Goal: Navigation & Orientation: Find specific page/section

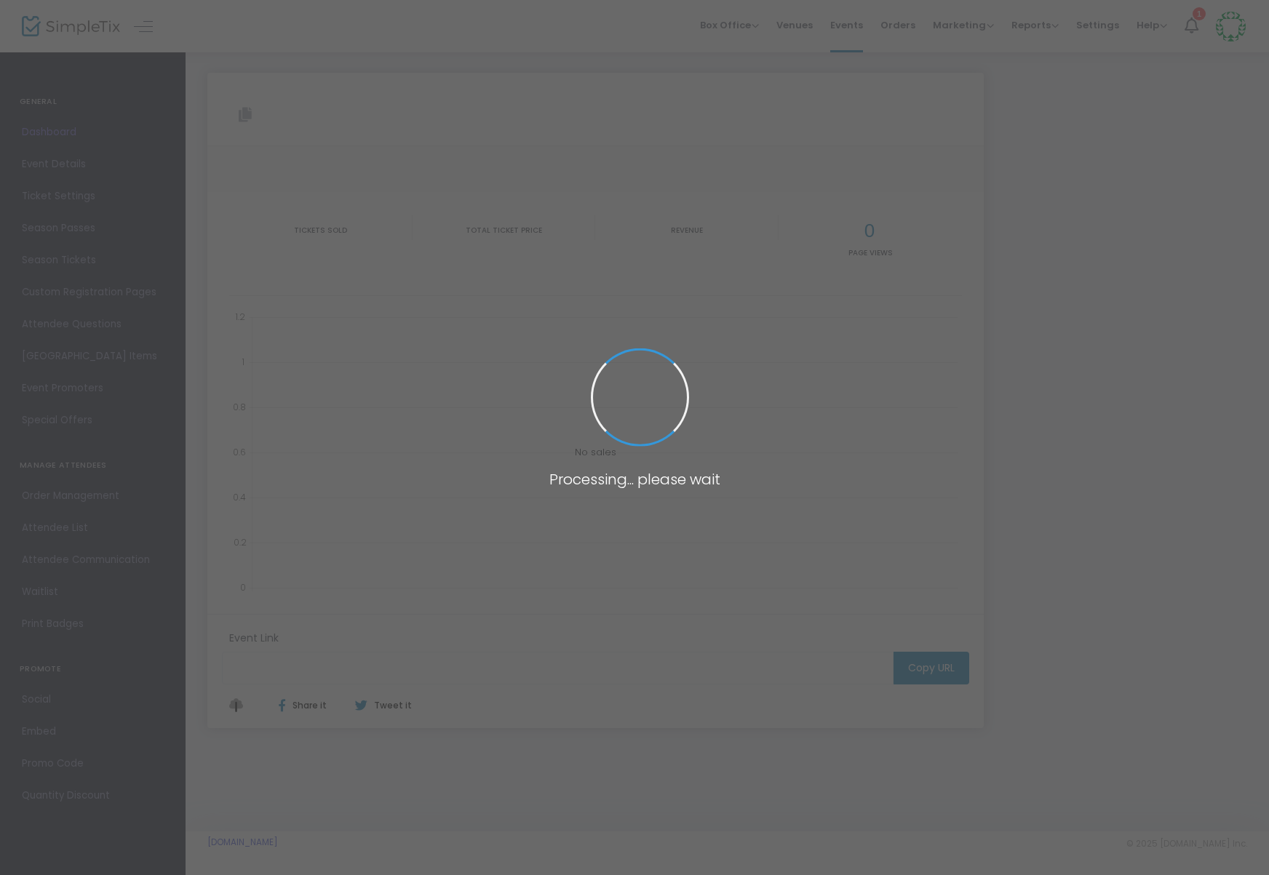
type input "[URL][DOMAIN_NAME]"
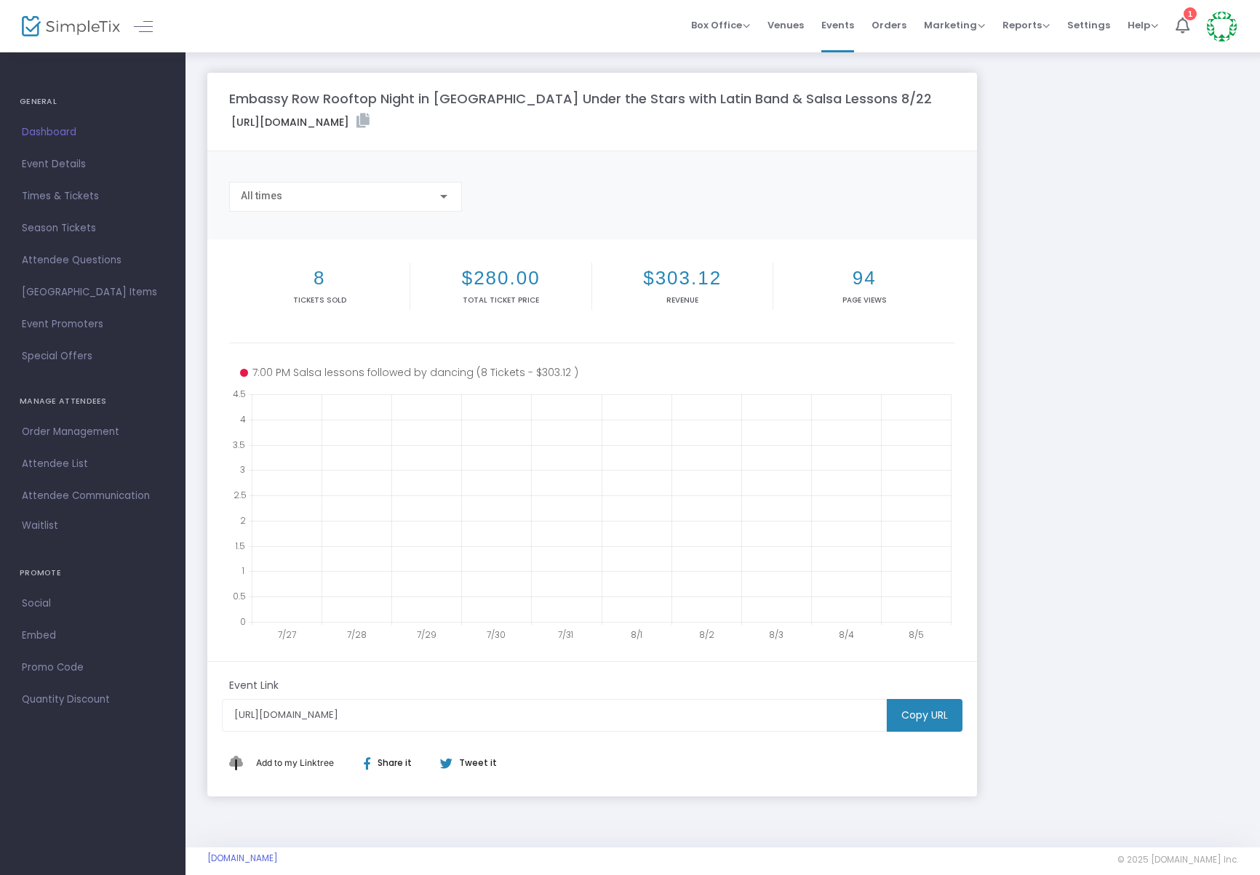
click at [44, 130] on span "Dashboard" at bounding box center [93, 132] width 142 height 19
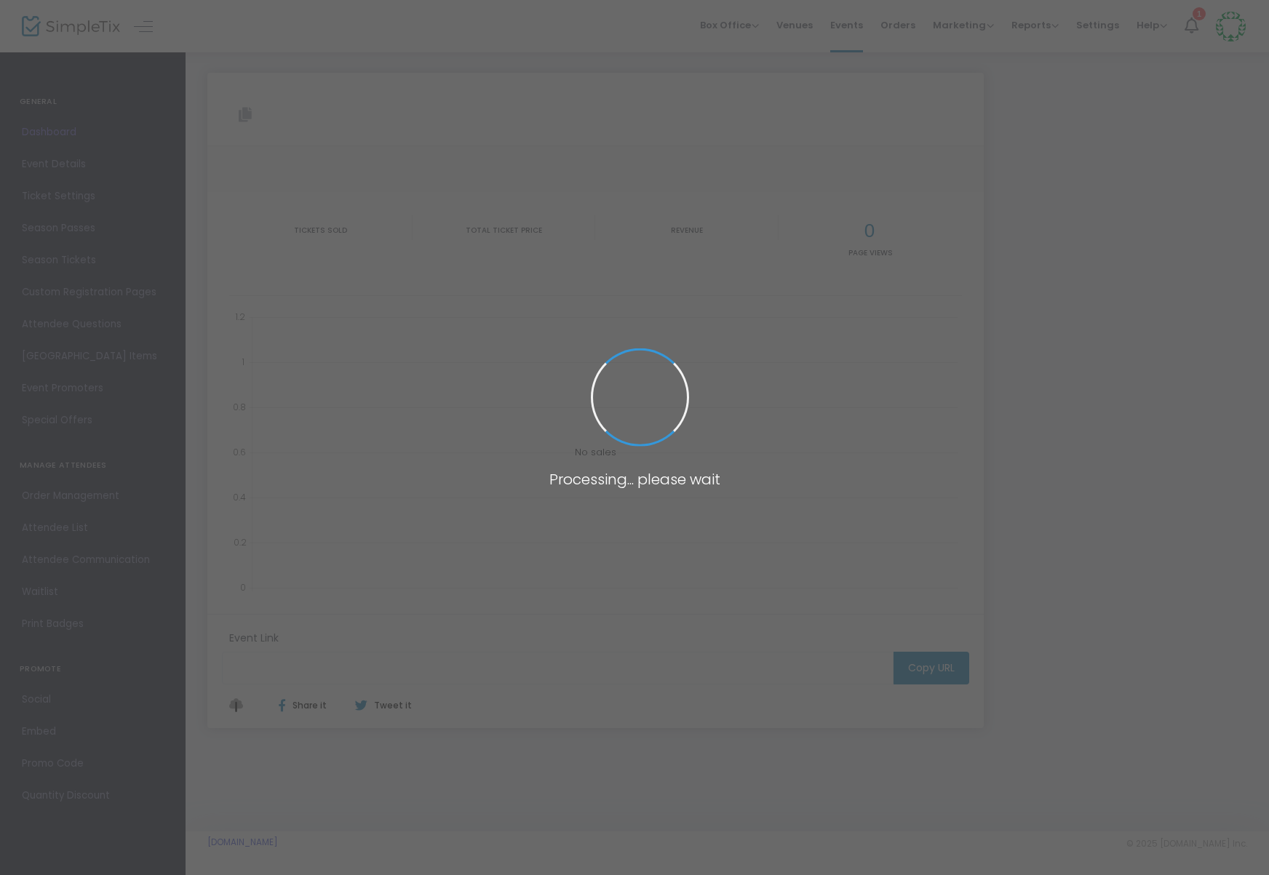
type input "[URL][DOMAIN_NAME]"
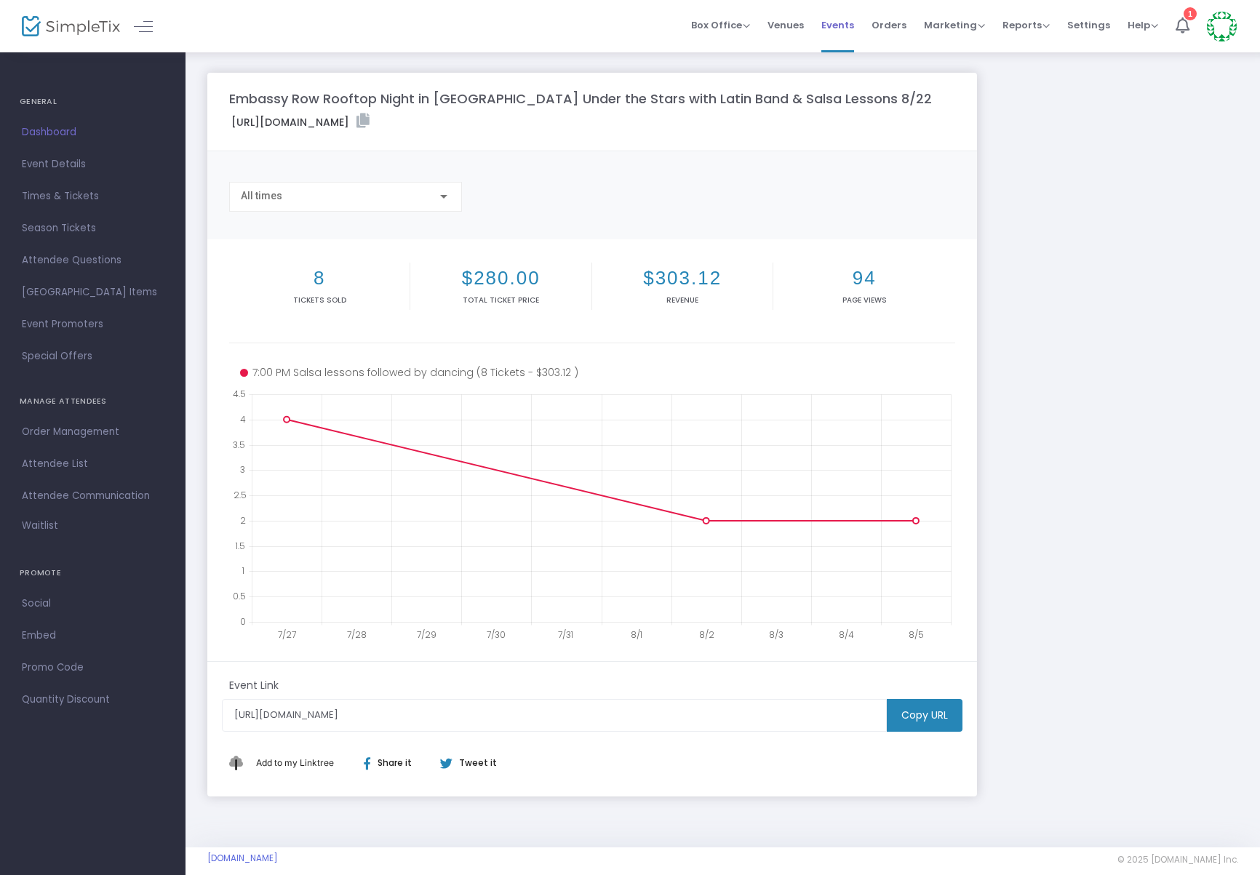
click at [838, 21] on span "Events" at bounding box center [837, 25] width 33 height 37
